Goal: Information Seeking & Learning: Learn about a topic

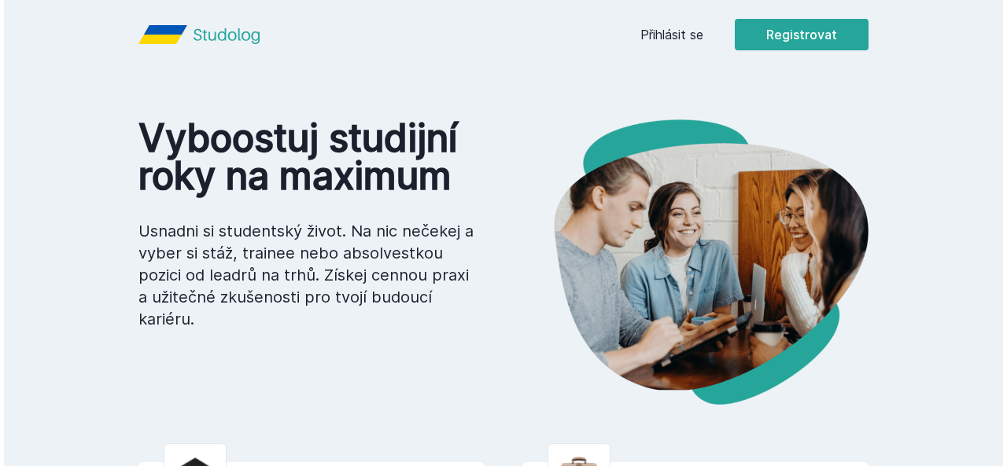
scroll to position [77, 0]
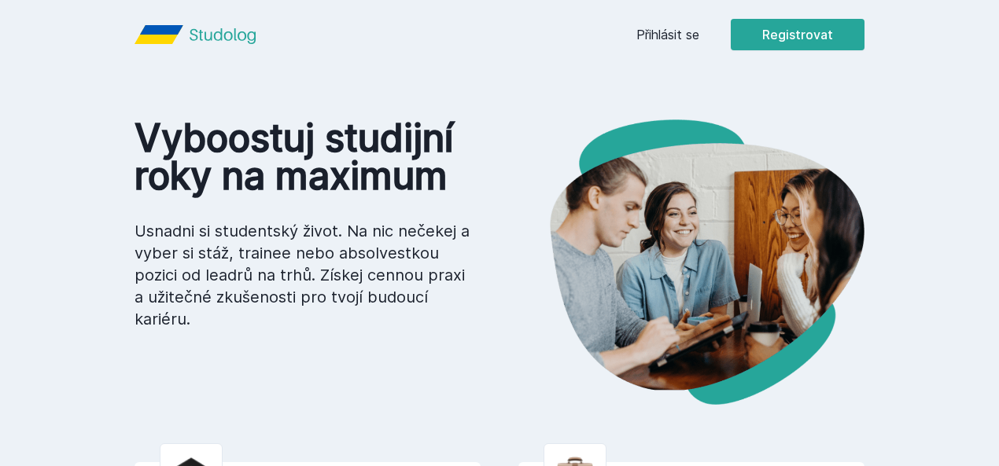
click at [800, 34] on div "Přihlásit se Registrovat" at bounding box center [750, 34] width 228 height 31
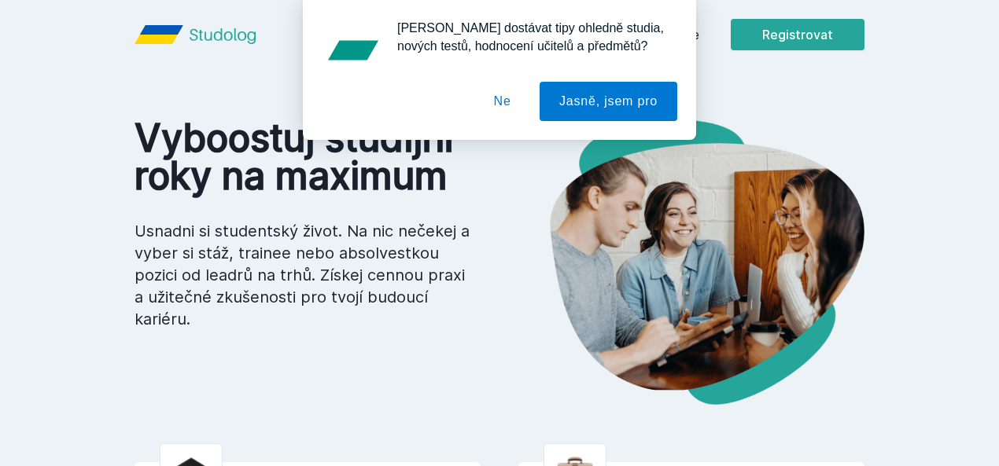
click at [755, 39] on div "[PERSON_NAME] dostávat tipy ohledně studia, nových testů, hodnocení učitelů a p…" at bounding box center [499, 70] width 999 height 140
click at [497, 100] on button "Ne" at bounding box center [502, 101] width 57 height 39
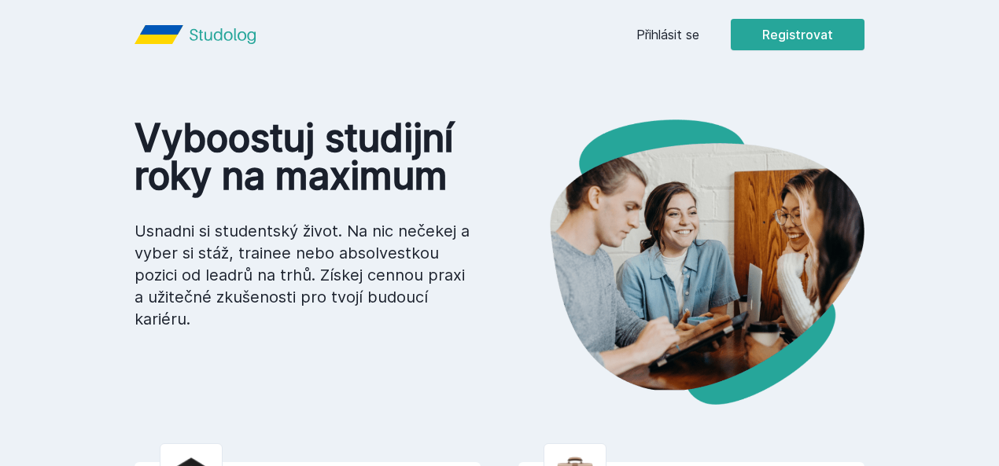
click at [699, 30] on link "Přihlásit se" at bounding box center [667, 34] width 63 height 19
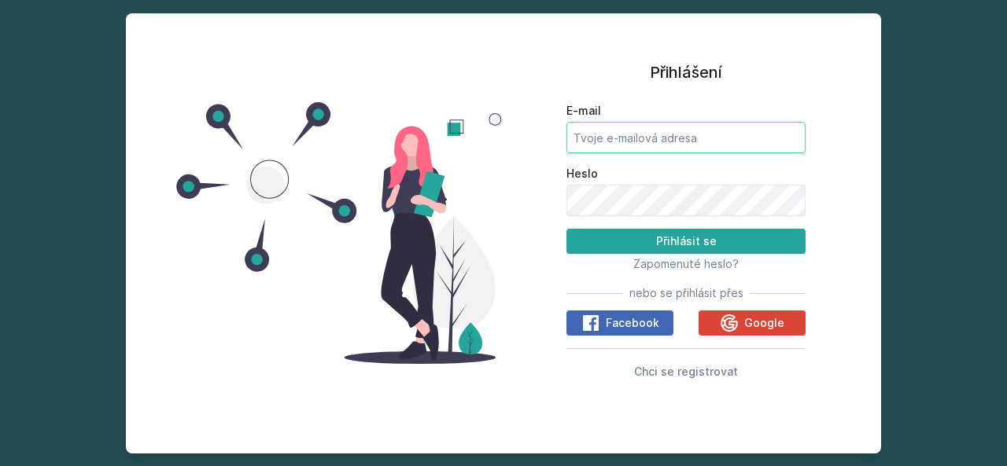
type input "[EMAIL_ADDRESS][DOMAIN_NAME]"
click at [660, 130] on input "[EMAIL_ADDRESS][DOMAIN_NAME]" at bounding box center [685, 137] width 239 height 31
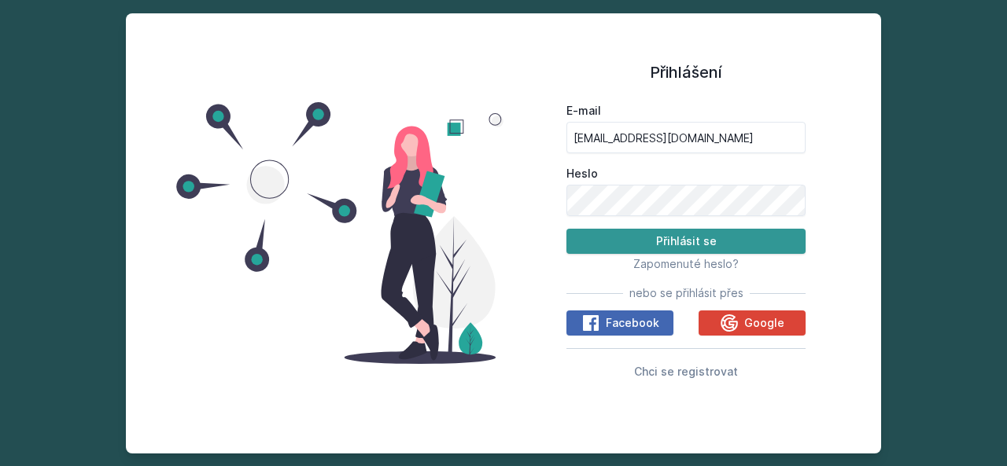
click at [619, 238] on button "Přihlásit se" at bounding box center [685, 241] width 239 height 25
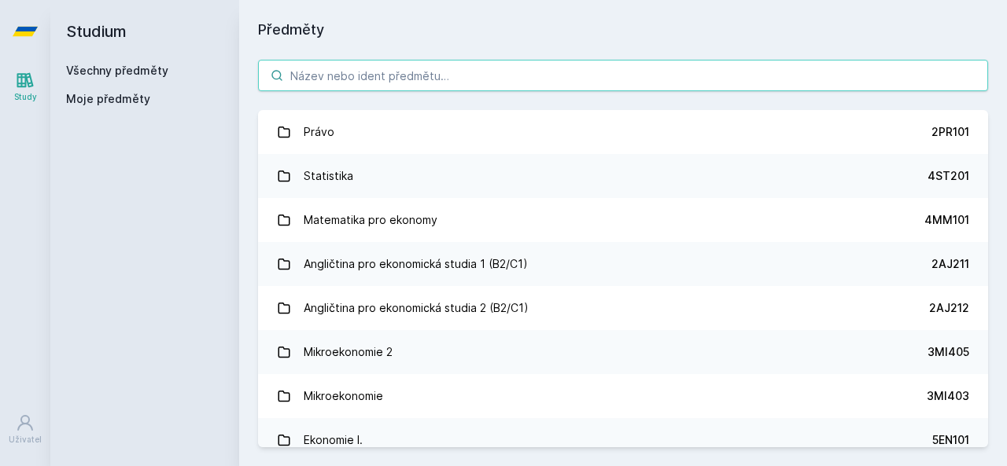
click at [479, 83] on input "search" at bounding box center [623, 75] width 730 height 31
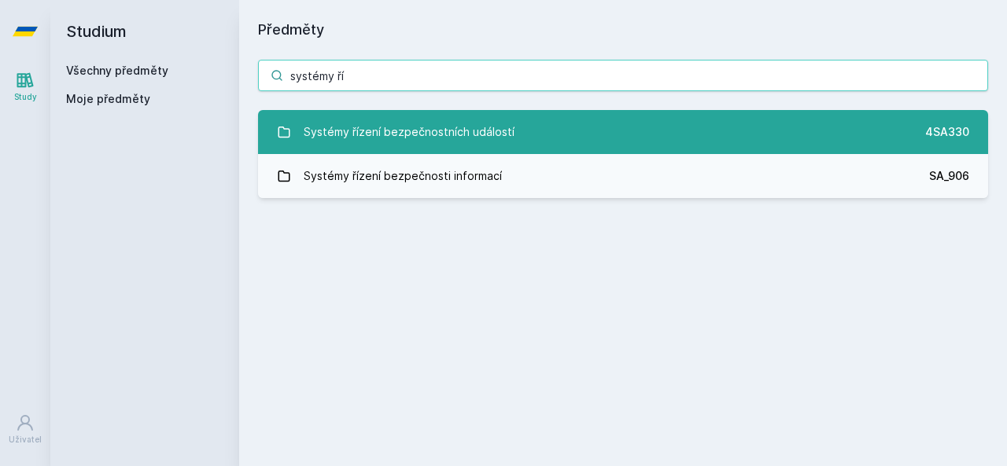
type input "systémy ří"
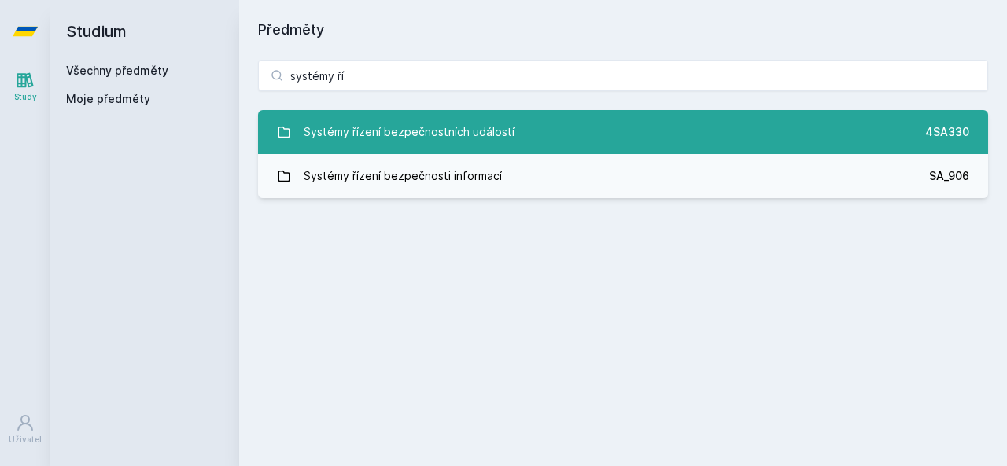
click at [467, 119] on div "Systémy řízení bezpečnostních událostí" at bounding box center [409, 131] width 211 height 31
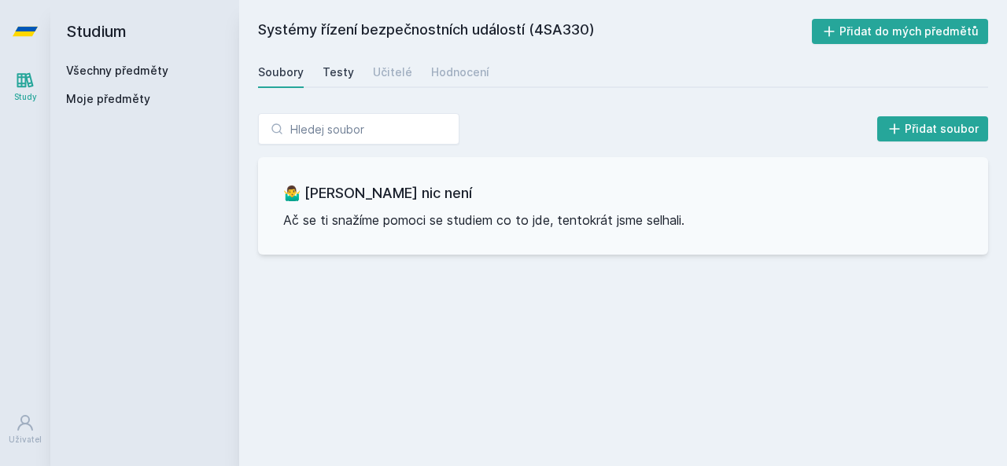
click at [344, 71] on div "Testy" at bounding box center [337, 72] width 31 height 16
